Goal: Information Seeking & Learning: Learn about a topic

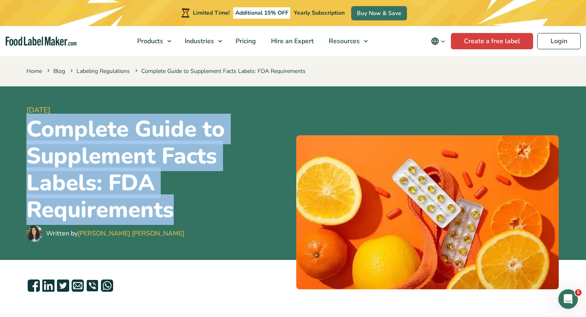
drag, startPoint x: 176, startPoint y: 212, endPoint x: 30, endPoint y: 131, distance: 166.6
click at [30, 131] on h1 "Complete Guide to Supplement Facts Labels: FDA Requirements" at bounding box center [157, 169] width 263 height 107
copy h1 "Complete Guide to Supplement Facts Labels: FDA Requirements"
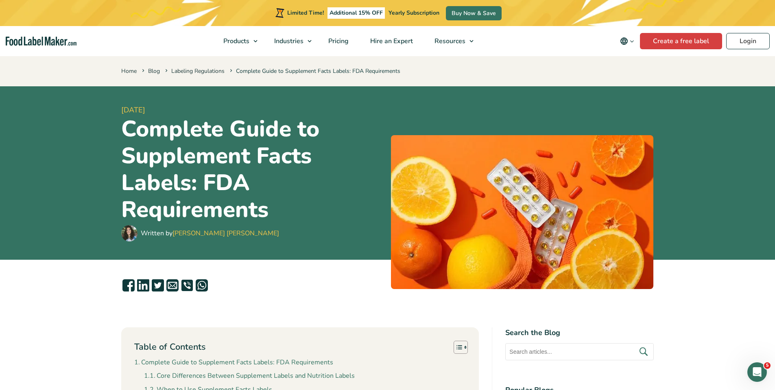
click at [358, 122] on h1 "Complete Guide to Supplement Facts Labels: FDA Requirements" at bounding box center [252, 169] width 263 height 107
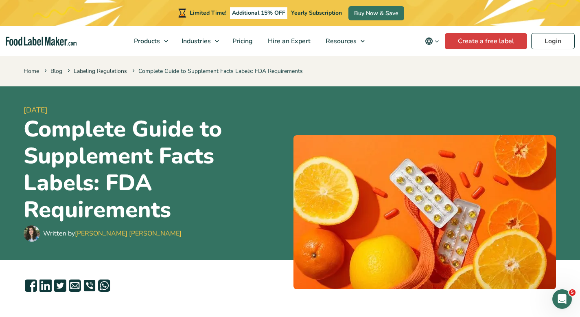
click at [262, 141] on h1 "Complete Guide to Supplement Facts Labels: FDA Requirements" at bounding box center [155, 169] width 263 height 107
